Goal: Information Seeking & Learning: Learn about a topic

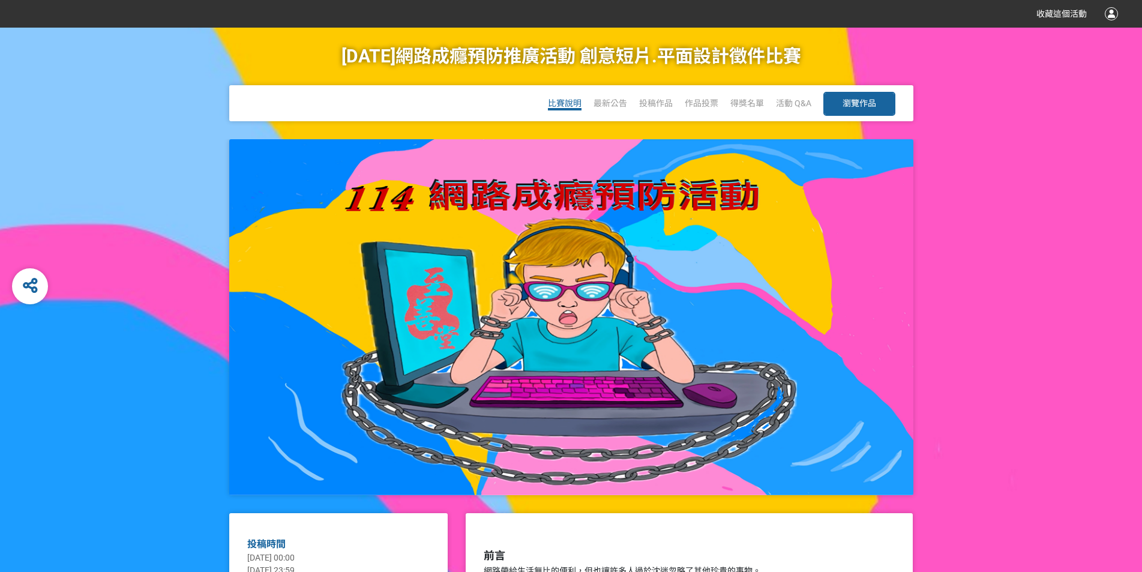
click at [564, 104] on span "比賽說明" at bounding box center [565, 103] width 34 height 10
click at [573, 102] on span "比賽說明" at bounding box center [565, 103] width 34 height 10
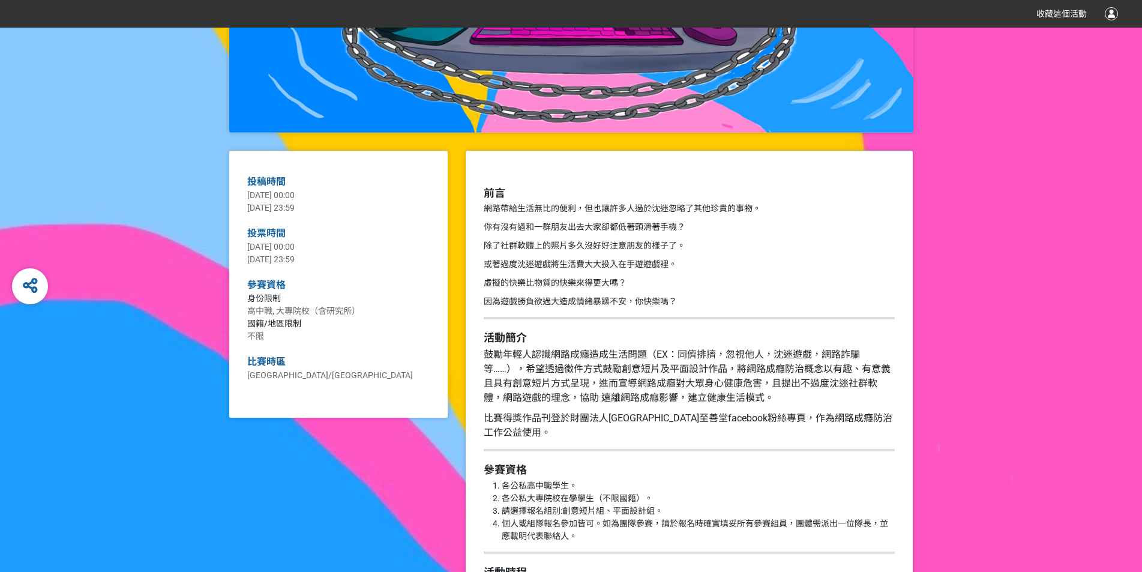
scroll to position [420, 0]
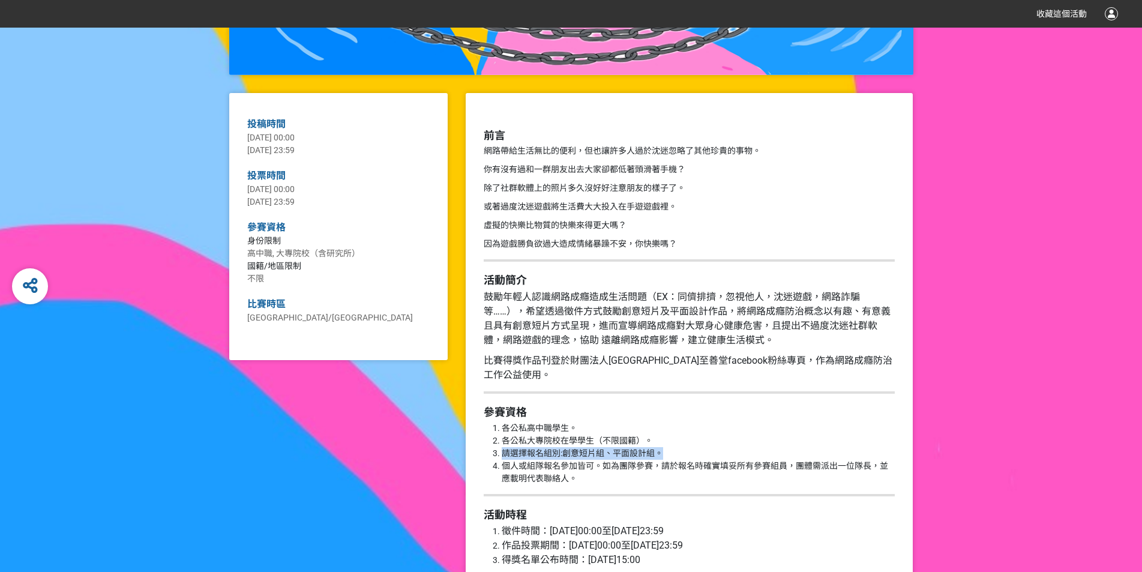
drag, startPoint x: 502, startPoint y: 451, endPoint x: 664, endPoint y: 454, distance: 161.5
click at [664, 454] on li "請選擇報名組別:創意短片組、平面設計組。" at bounding box center [698, 453] width 393 height 13
copy li "請選擇報名組別:創意短片組、平面設計組。"
click at [695, 432] on li "各公私高中職學生。" at bounding box center [698, 428] width 393 height 13
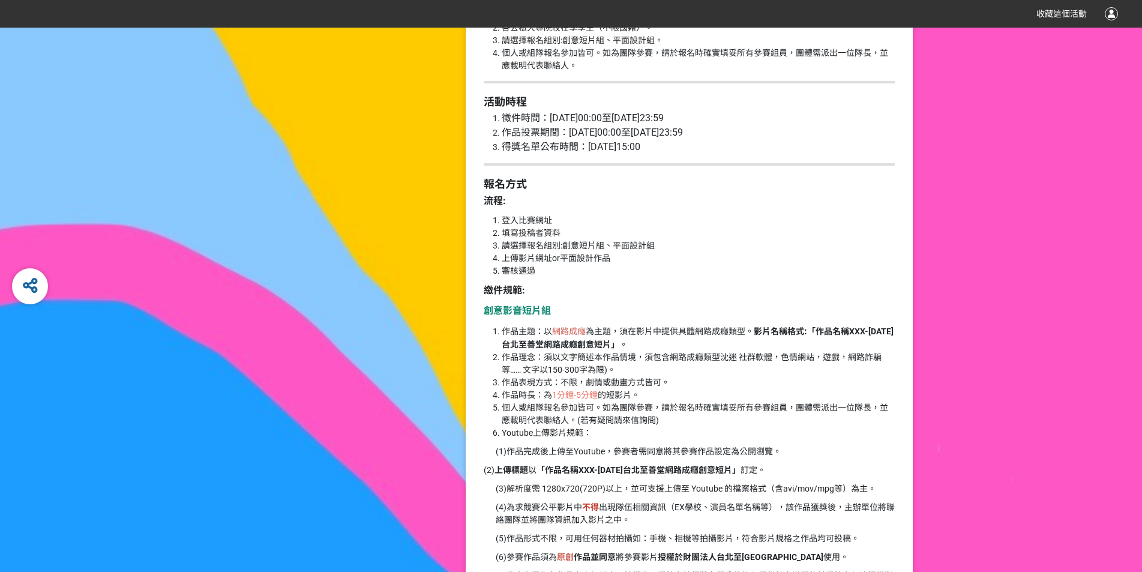
scroll to position [840, 0]
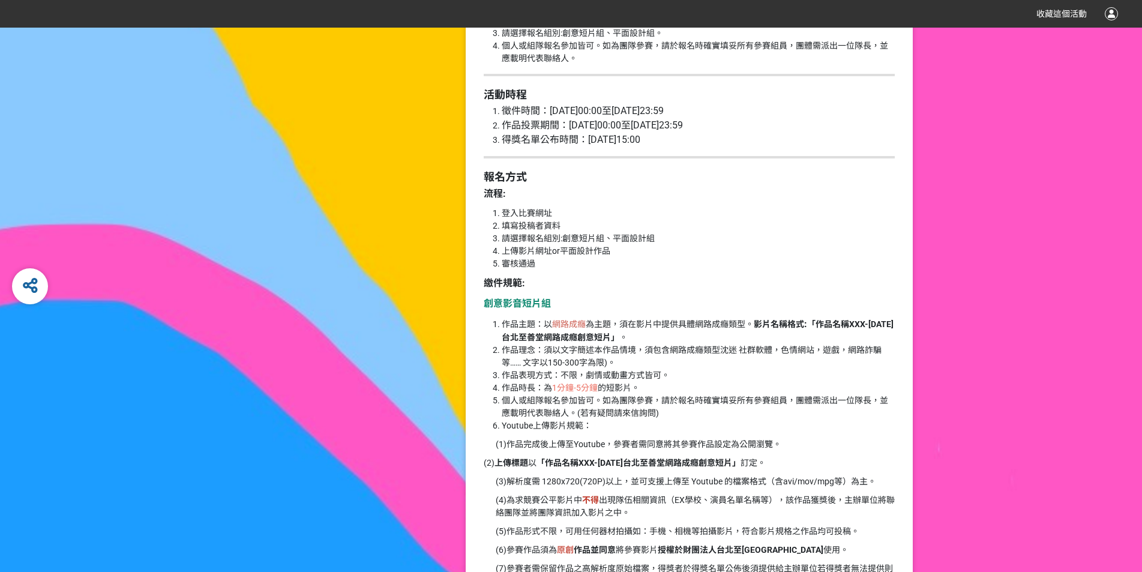
click at [666, 288] on p "繳件規範:" at bounding box center [689, 283] width 411 height 14
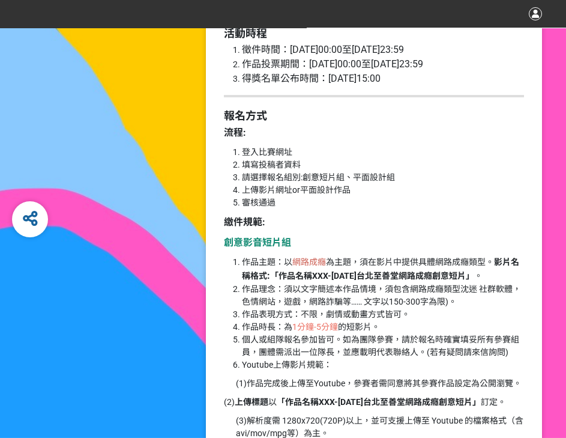
scroll to position [900, 0]
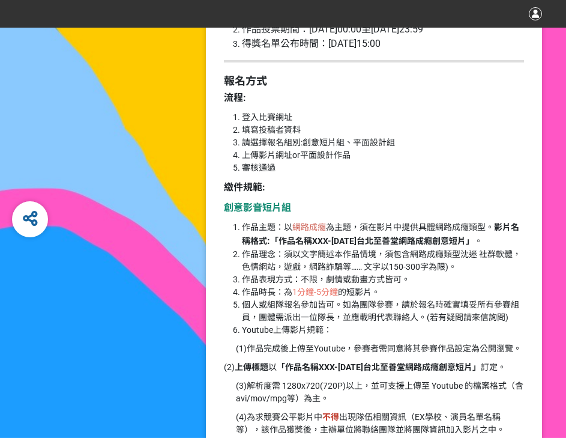
click at [277, 173] on li "審核通過" at bounding box center [383, 167] width 282 height 13
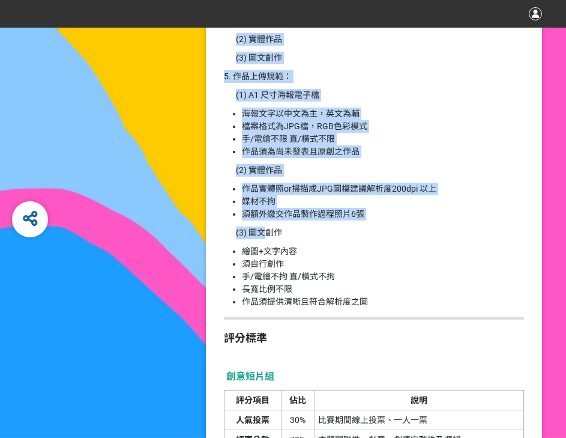
scroll to position [1681, 0]
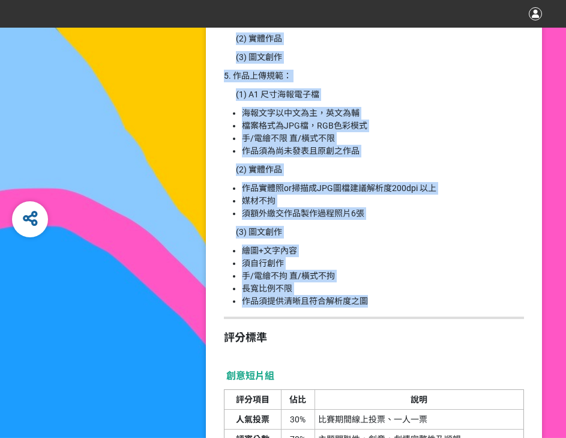
drag, startPoint x: 225, startPoint y: 125, endPoint x: 380, endPoint y: 300, distance: 234.3
copy div "繳件規範: 創意影音短片組 作品主題：以 網路成癮 為主題，須在影片中提供具體網路成癮類型。 影片名稱格式 : 「作品名稱XXX-114年台北至善堂網路成癮創…"
click at [360, 249] on li "繪圖+文字內容" at bounding box center [383, 250] width 282 height 13
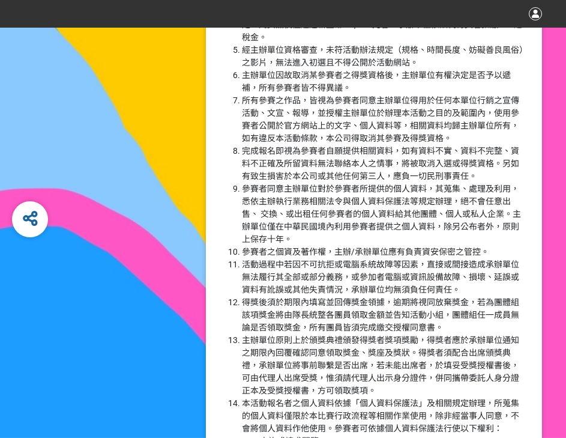
scroll to position [2761, 0]
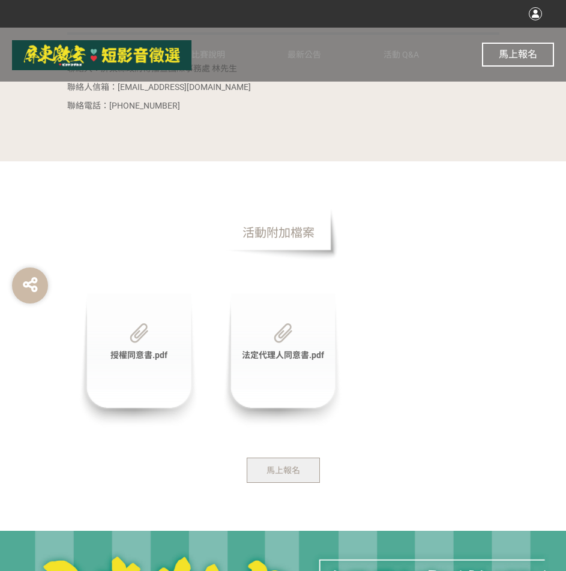
scroll to position [3242, 0]
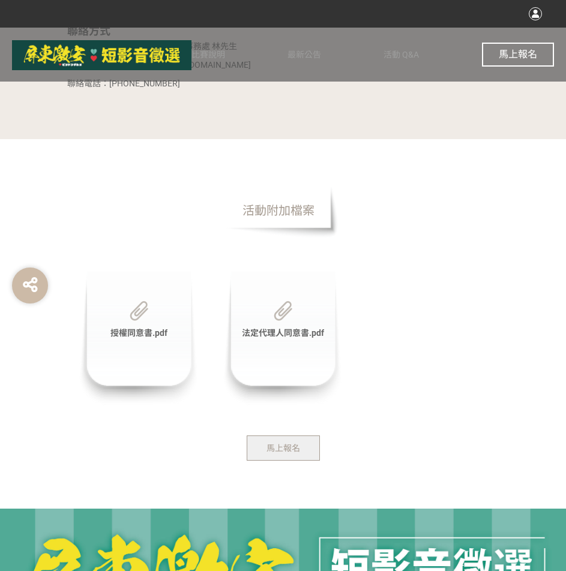
click at [131, 378] on div "授權同意書.pdf" at bounding box center [139, 338] width 120 height 134
click at [140, 321] on img at bounding box center [139, 311] width 19 height 20
click at [139, 406] on div "授權同意書.pdf" at bounding box center [139, 338] width 120 height 134
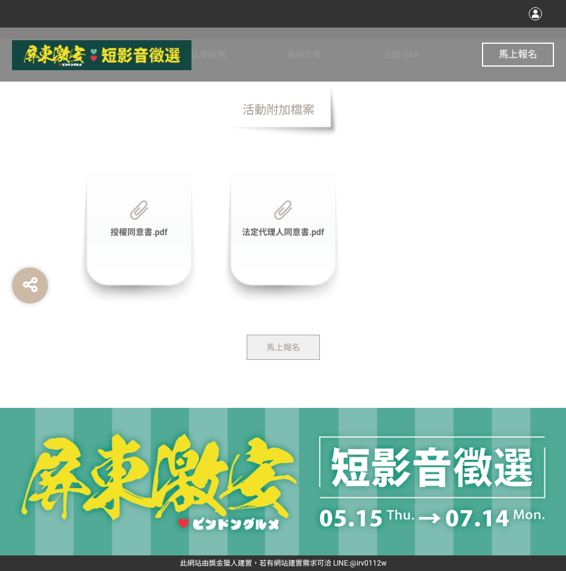
scroll to position [3362, 0]
click at [121, 283] on div "授權同意書.pdf" at bounding box center [139, 237] width 120 height 134
click at [173, 259] on div "授權同意書.pdf" at bounding box center [139, 237] width 120 height 134
click at [308, 137] on span "活動附加檔案" at bounding box center [279, 110] width 120 height 54
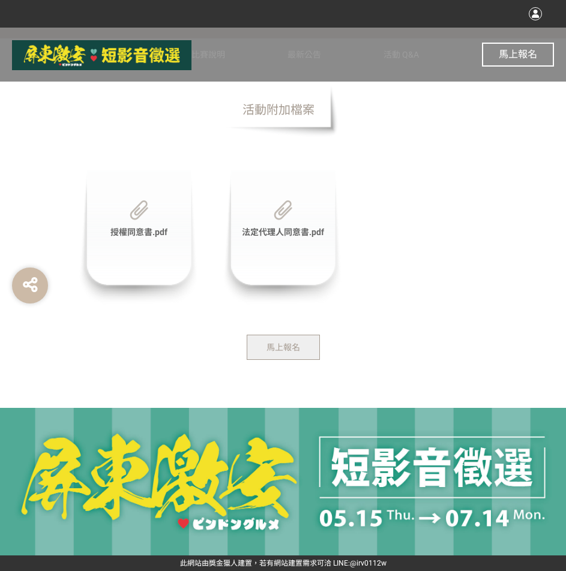
click at [121, 262] on div "授權同意書.pdf" at bounding box center [139, 237] width 120 height 134
click at [132, 220] on img at bounding box center [139, 211] width 19 height 20
click at [277, 220] on img at bounding box center [283, 211] width 19 height 20
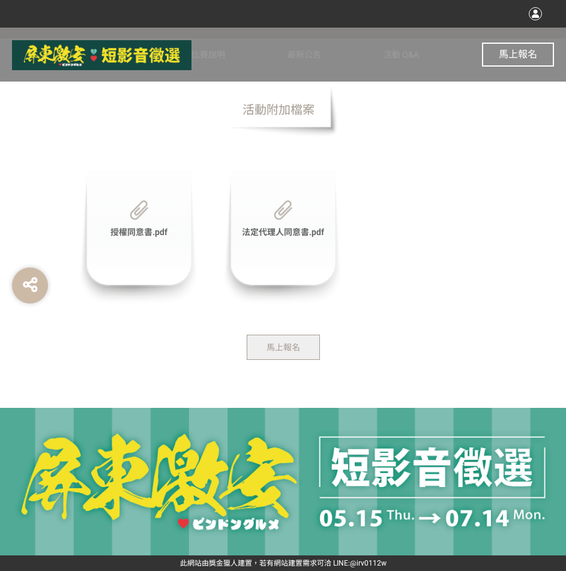
click at [140, 220] on img at bounding box center [139, 211] width 19 height 20
click at [139, 220] on img at bounding box center [139, 211] width 19 height 20
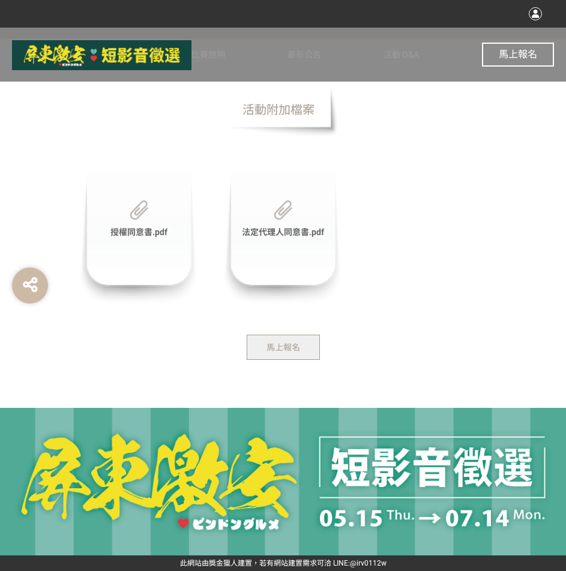
click at [139, 220] on img at bounding box center [139, 211] width 19 height 20
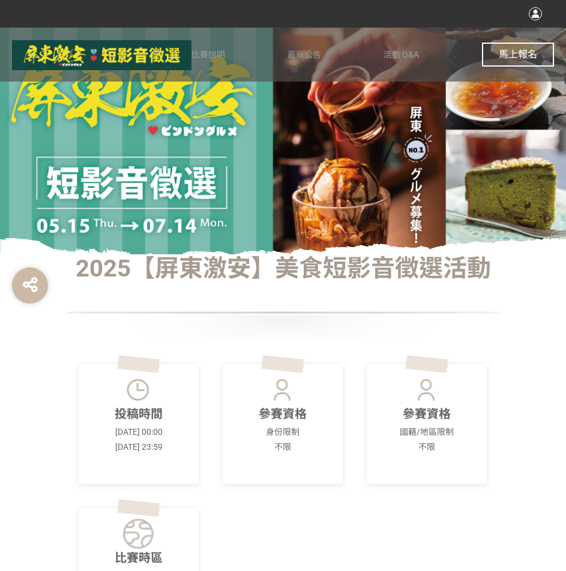
scroll to position [0, 0]
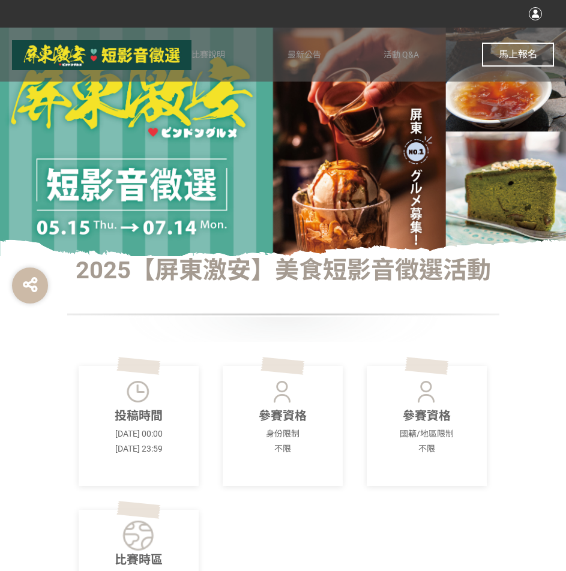
click at [150, 381] on img at bounding box center [138, 392] width 33 height 30
click at [195, 54] on span "比賽說明" at bounding box center [208, 55] width 34 height 10
click at [201, 52] on span "比賽說明" at bounding box center [208, 55] width 34 height 10
click at [216, 52] on span "比賽說明" at bounding box center [208, 55] width 34 height 10
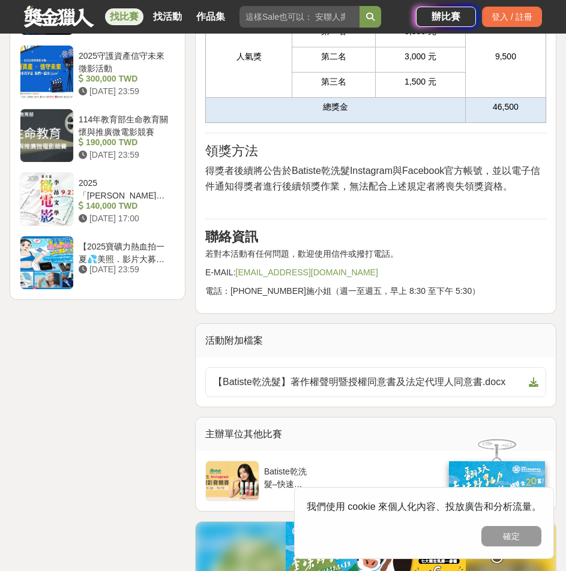
scroll to position [1861, 0]
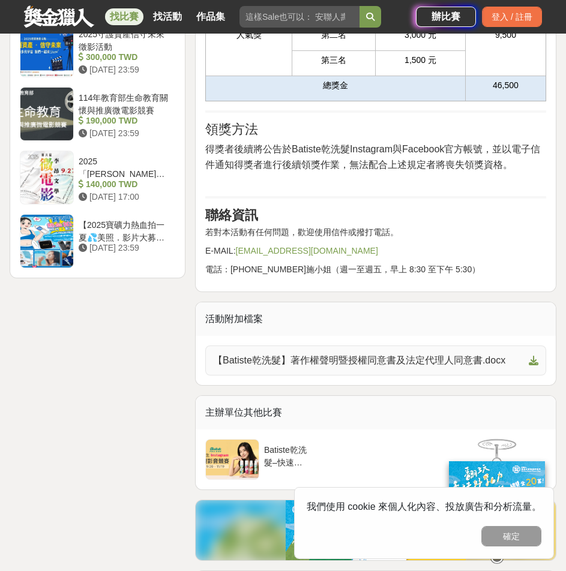
click at [358, 360] on span "【Batiste乾洗髮】著作權聲明暨授權同意書及法定代理人同意書.docx" at bounding box center [368, 361] width 311 height 14
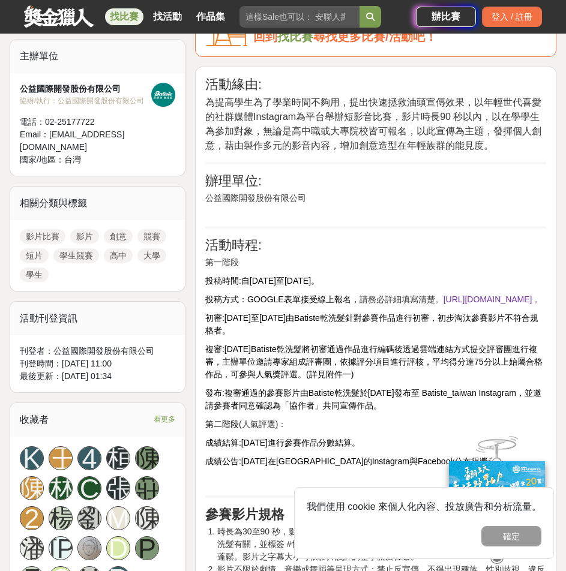
scroll to position [408, 0]
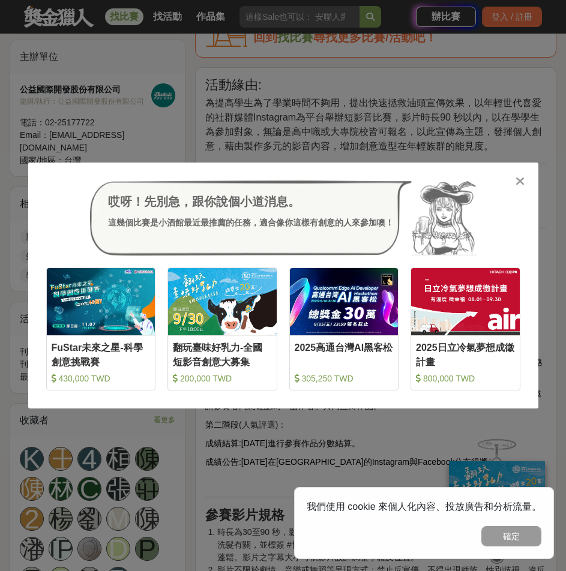
click at [520, 179] on icon at bounding box center [520, 181] width 9 height 12
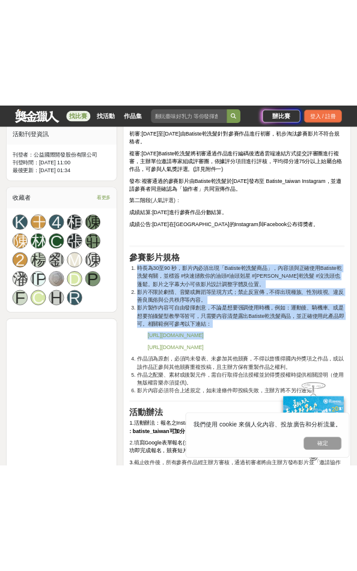
scroll to position [708, 0]
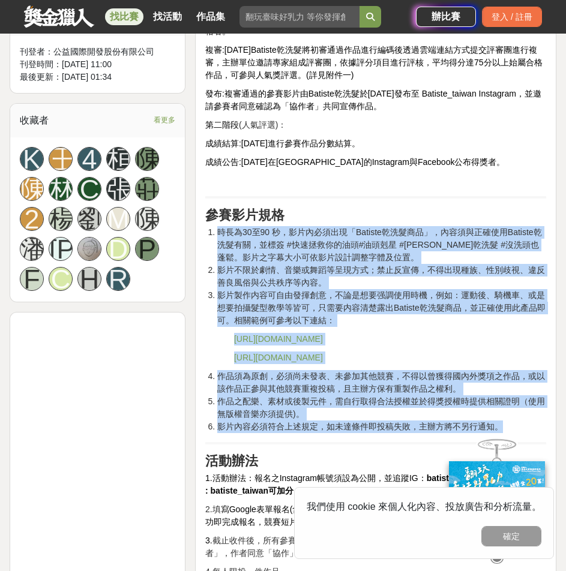
drag, startPoint x: 202, startPoint y: 293, endPoint x: 531, endPoint y: 430, distance: 355.7
copy div "時長為30至90 秒，影片內必須出現「Batiste乾洗髮商品」，內容須與正確使用Batiste乾洗髮有關，並標簽 #快速拯救你的油頭#油頭剋星 #芭緹絲乾洗…"
click at [381, 343] on p "https://reurl.cc/gam6NX" at bounding box center [390, 339] width 312 height 13
click at [343, 319] on li "影片製作内容可自由發揮創意，不論是想要强調使用時機，例如：運動後、騎機車、或是想要拍攝髮型教學等皆可，只需要内容清楚露出Batiste乾洗髮商品，並正確使用此…" at bounding box center [381, 308] width 329 height 38
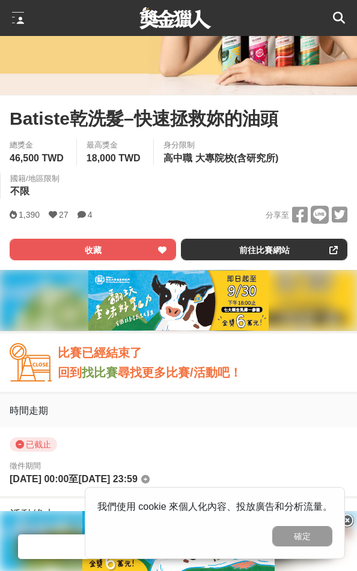
scroll to position [108, 0]
